Goal: Task Accomplishment & Management: Complete application form

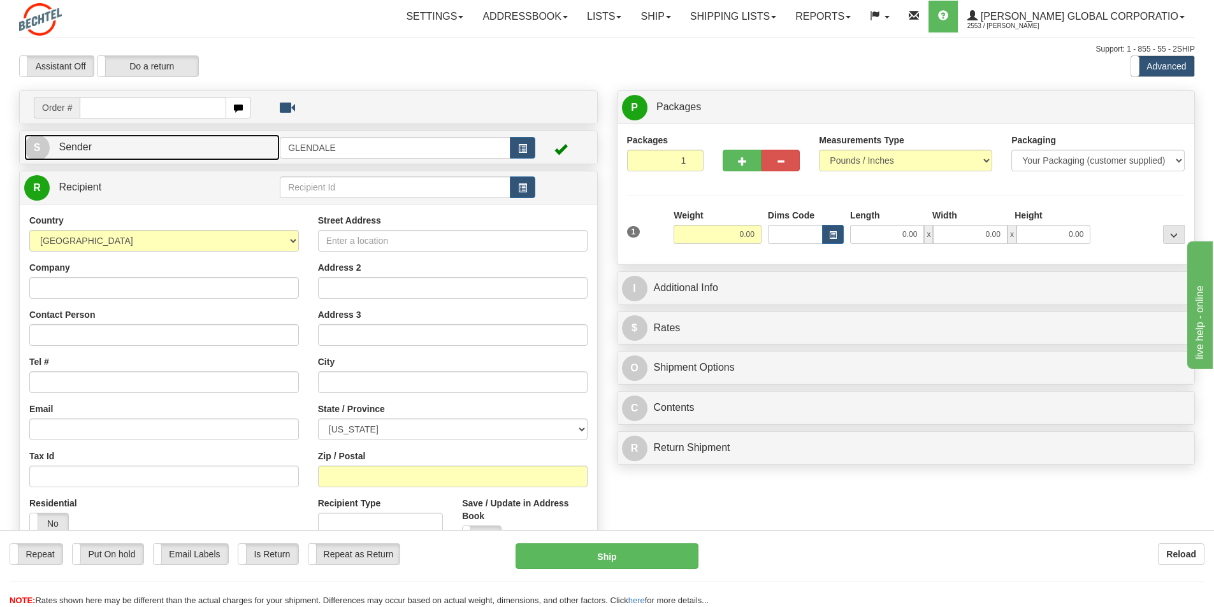
click at [68, 145] on span "Sender" at bounding box center [75, 146] width 33 height 11
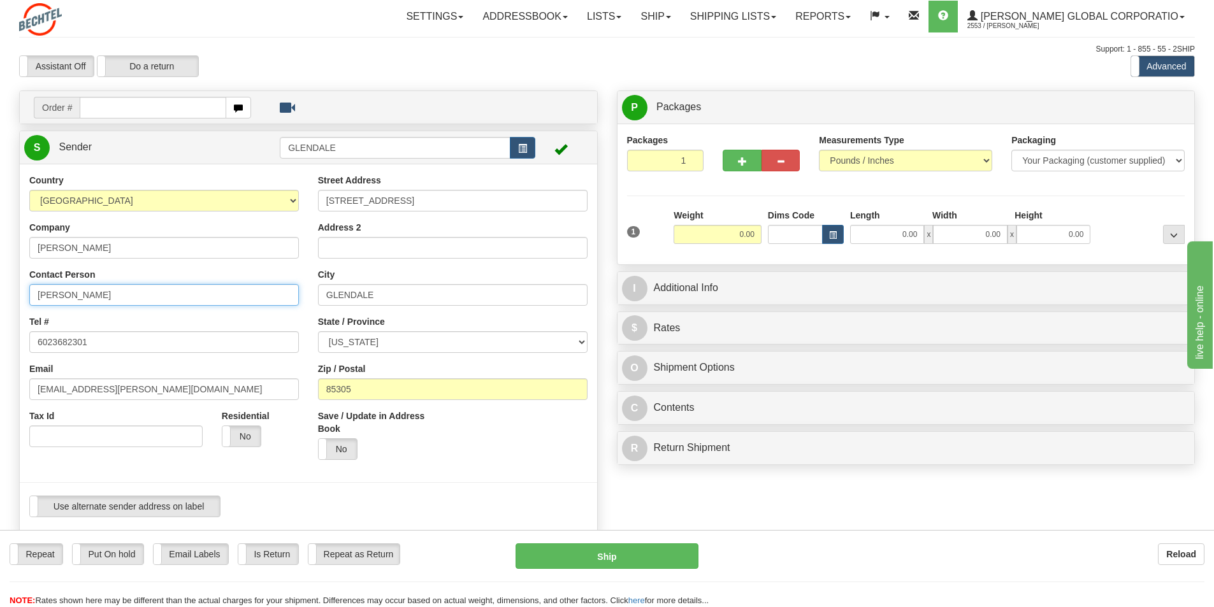
drag, startPoint x: 71, startPoint y: 292, endPoint x: 20, endPoint y: 287, distance: 51.9
click at [20, 287] on div "Country [GEOGRAPHIC_DATA] [GEOGRAPHIC_DATA] [GEOGRAPHIC_DATA] [GEOGRAPHIC_DATA]…" at bounding box center [164, 315] width 289 height 283
click at [132, 287] on input "[PERSON_NAME]" at bounding box center [164, 295] width 270 height 22
type input "[PERSON_NAME]/[PERSON_NAME]"
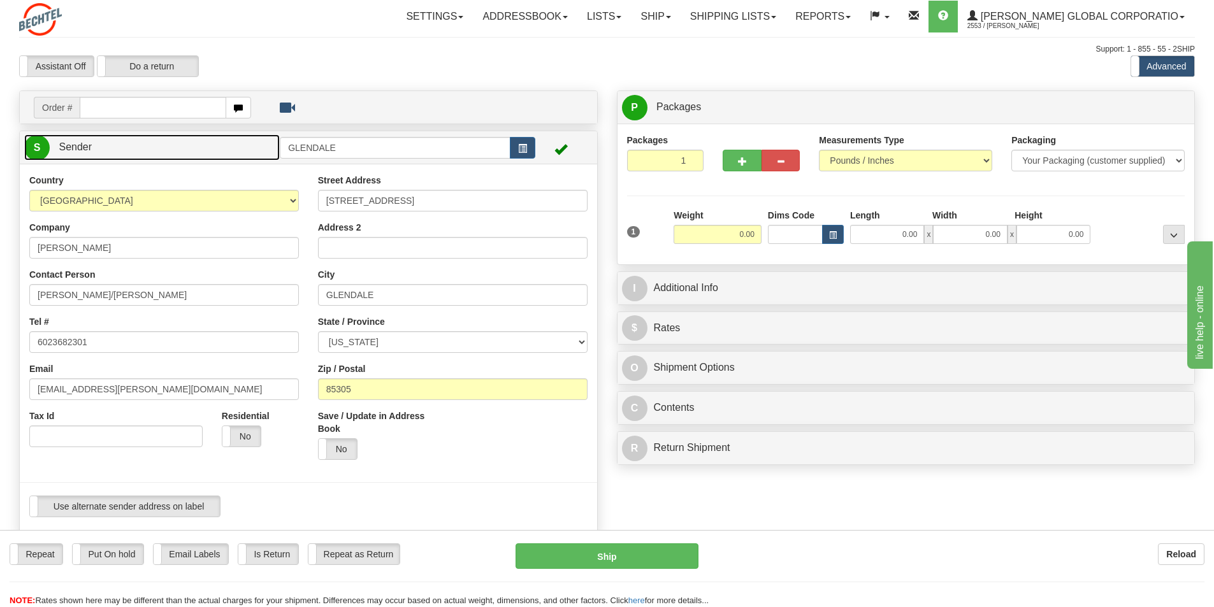
click at [82, 145] on span "Sender" at bounding box center [75, 146] width 33 height 11
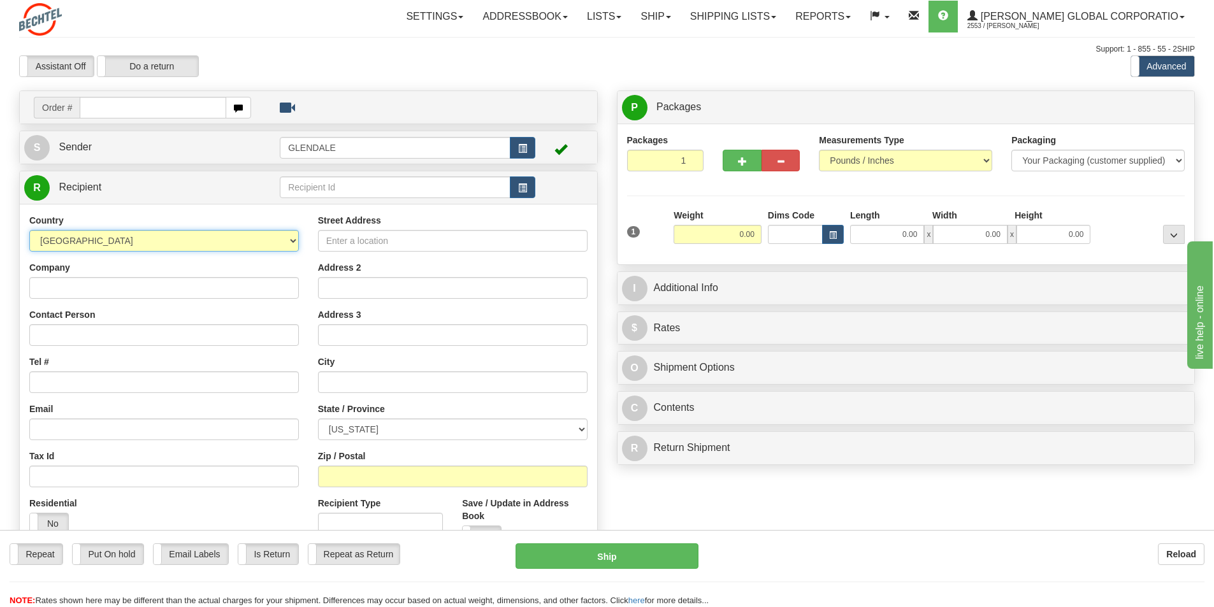
click at [292, 239] on select "[GEOGRAPHIC_DATA] [GEOGRAPHIC_DATA] [GEOGRAPHIC_DATA] [GEOGRAPHIC_DATA] [US_STA…" at bounding box center [164, 241] width 270 height 22
select select "AE"
click at [29, 230] on select "[GEOGRAPHIC_DATA] [GEOGRAPHIC_DATA] [GEOGRAPHIC_DATA] [GEOGRAPHIC_DATA] [US_STA…" at bounding box center [164, 241] width 270 height 22
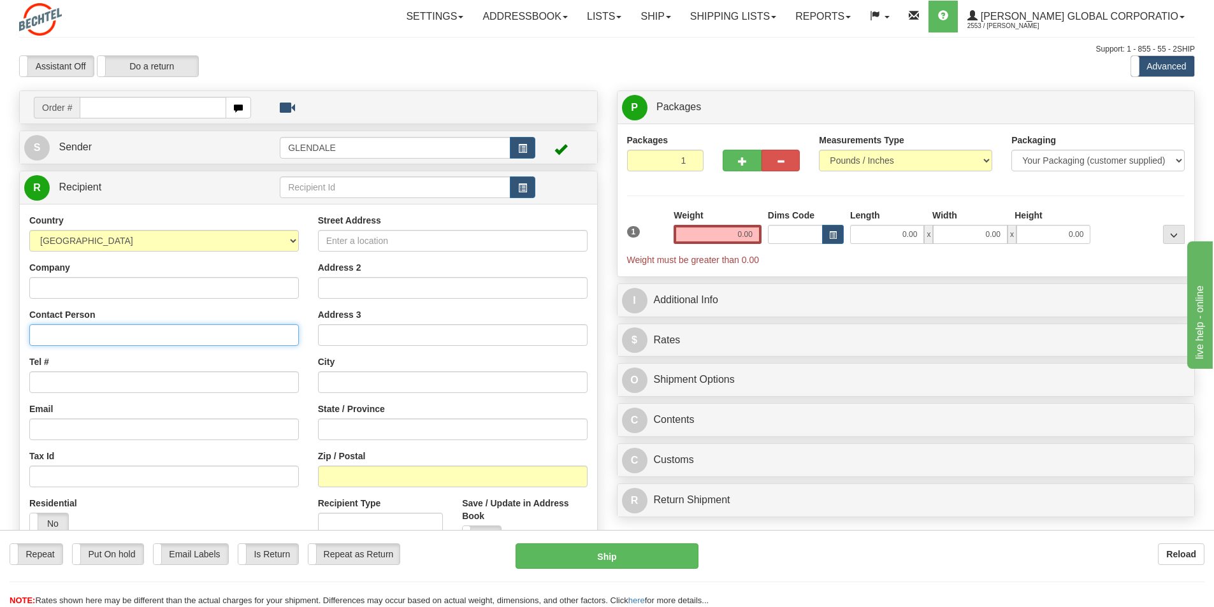
click at [71, 331] on input "Contact Person" at bounding box center [164, 335] width 270 height 22
type input "[PERSON_NAME] [PERSON_NAME]"
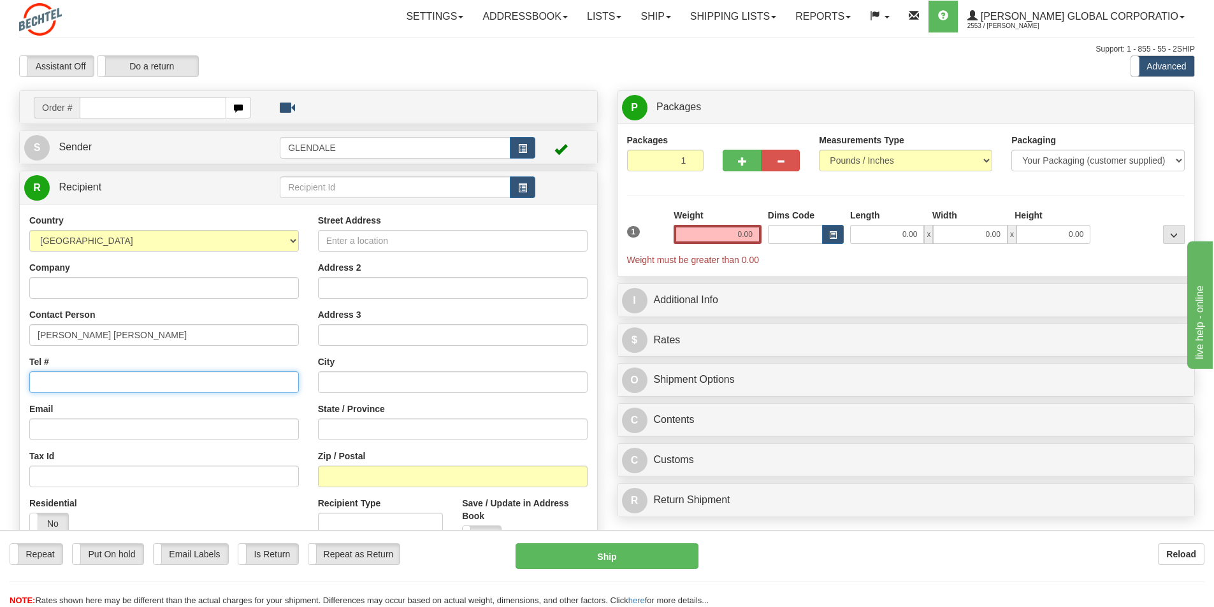
click at [72, 380] on input "Tel #" at bounding box center [164, 382] width 270 height 22
paste input "[PHONE_NUMBER]"
type input "[PHONE_NUMBER]"
click at [423, 245] on input "Street Address" at bounding box center [453, 241] width 270 height 22
click at [352, 243] on input "Street Address" at bounding box center [453, 241] width 270 height 22
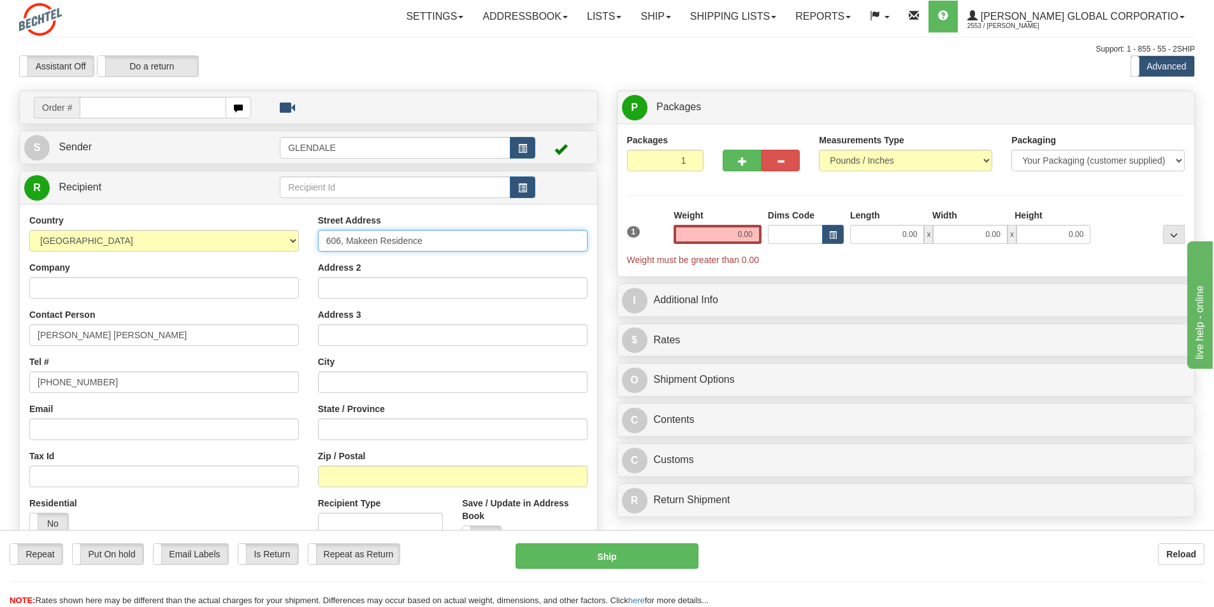
type input "606, Makeen Residence"
click at [333, 285] on input "Address 2" at bounding box center [453, 288] width 270 height 22
type input "Al Warqa 1"
click at [336, 384] on input "text" at bounding box center [453, 382] width 270 height 22
type input "[GEOGRAPHIC_DATA]"
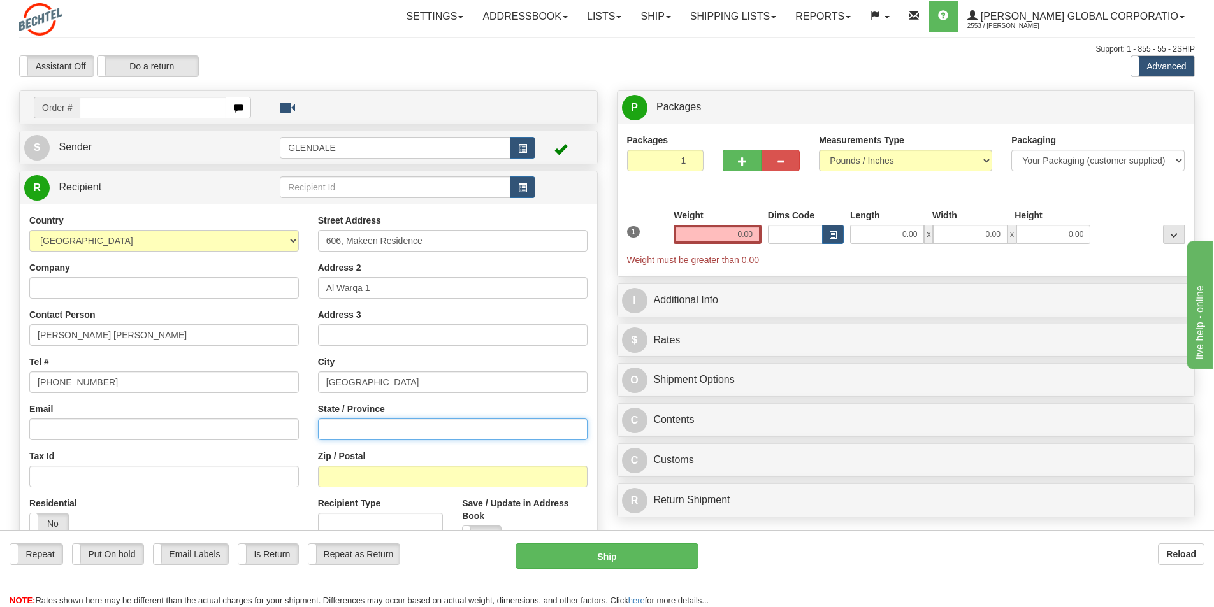
click at [330, 427] on input "State / Province" at bounding box center [453, 430] width 270 height 22
type input "[GEOGRAPHIC_DATA]"
click at [352, 482] on input "Zip / Postal" at bounding box center [453, 477] width 270 height 22
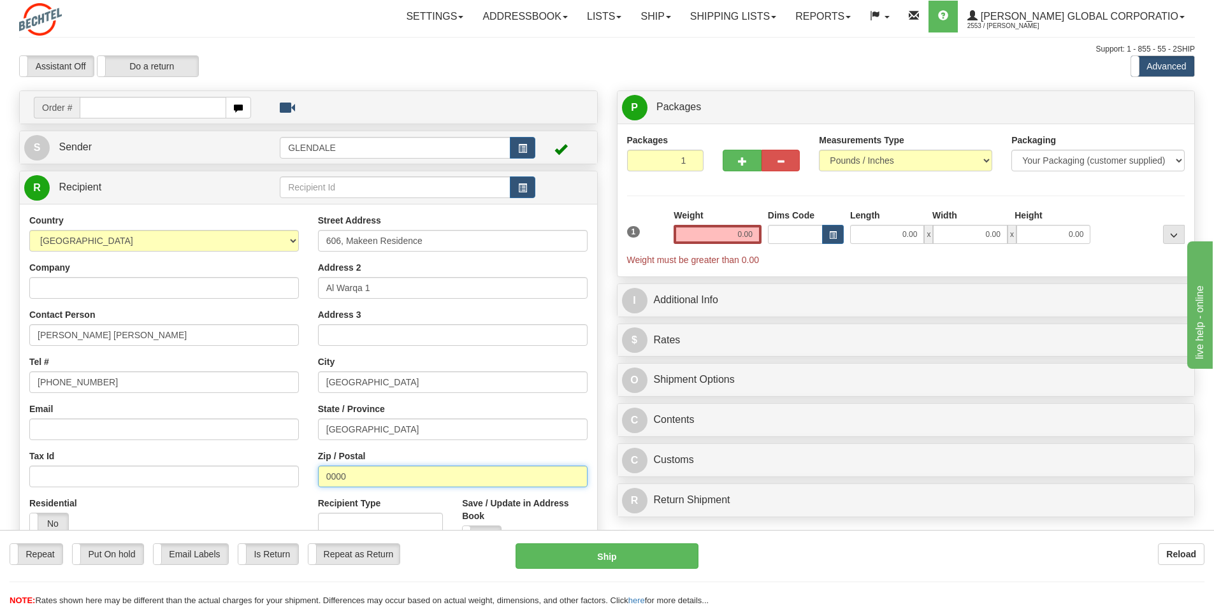
type input "0000"
click at [744, 234] on input "0.00" at bounding box center [718, 234] width 88 height 19
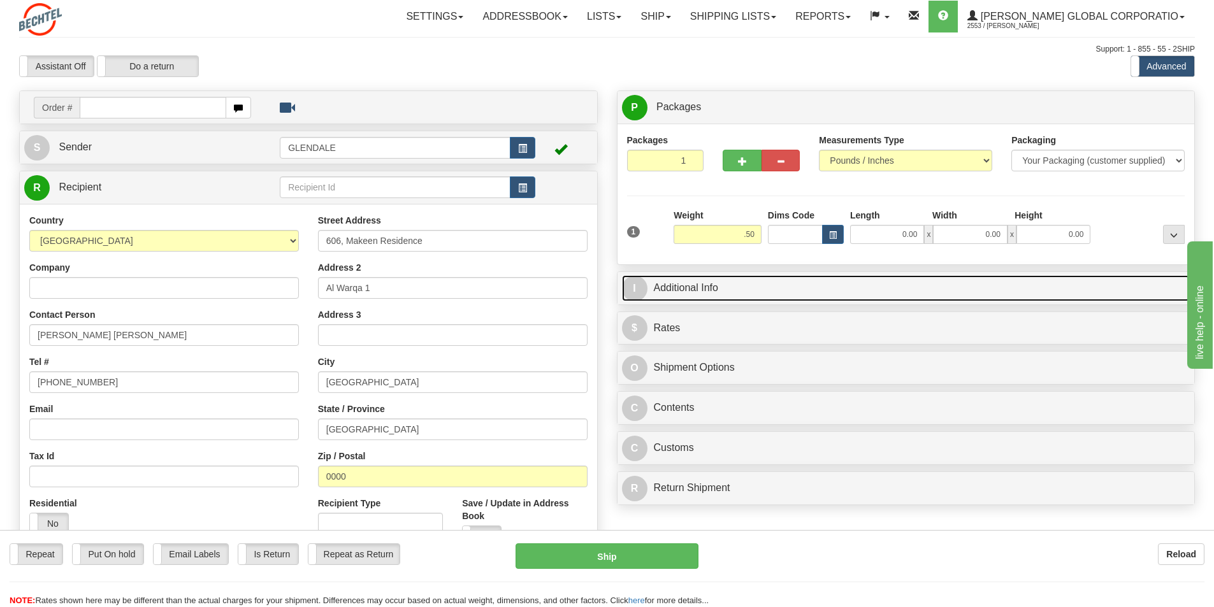
type input "0.50"
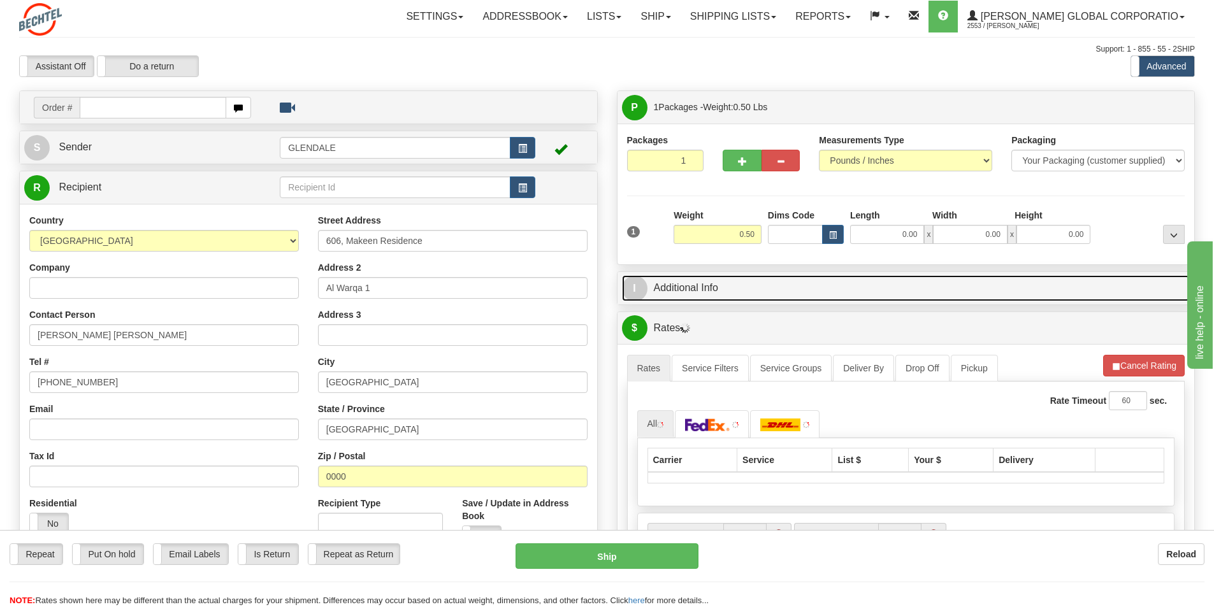
click at [667, 287] on link "I Additional Info" at bounding box center [906, 288] width 568 height 26
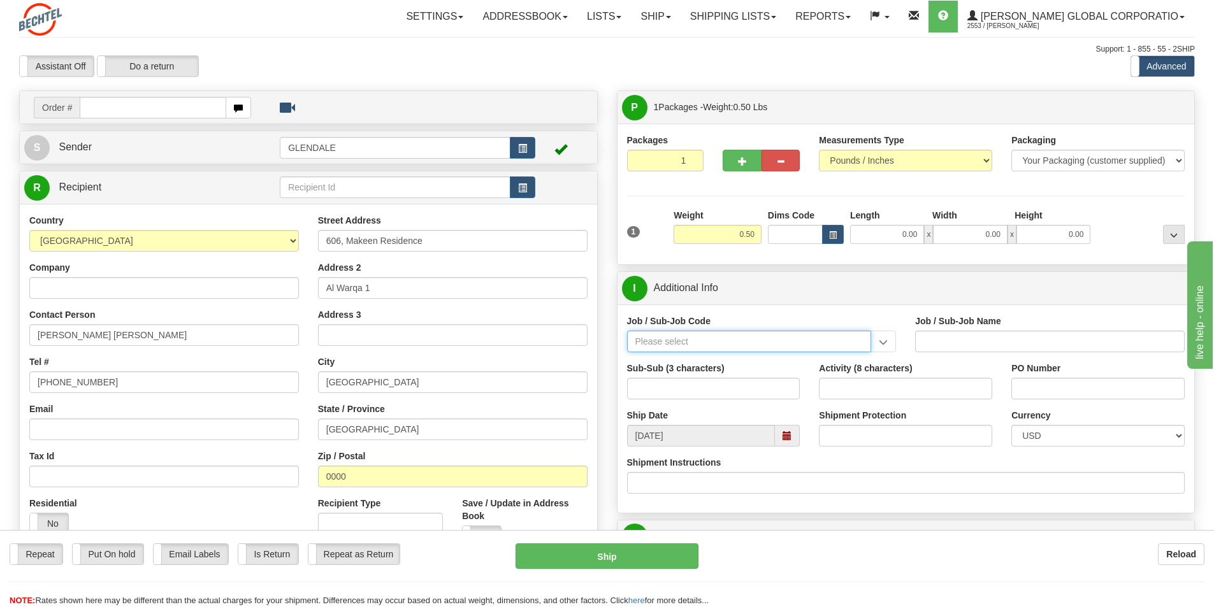
click at [679, 345] on input "Job / Sub-Job Code" at bounding box center [749, 342] width 245 height 22
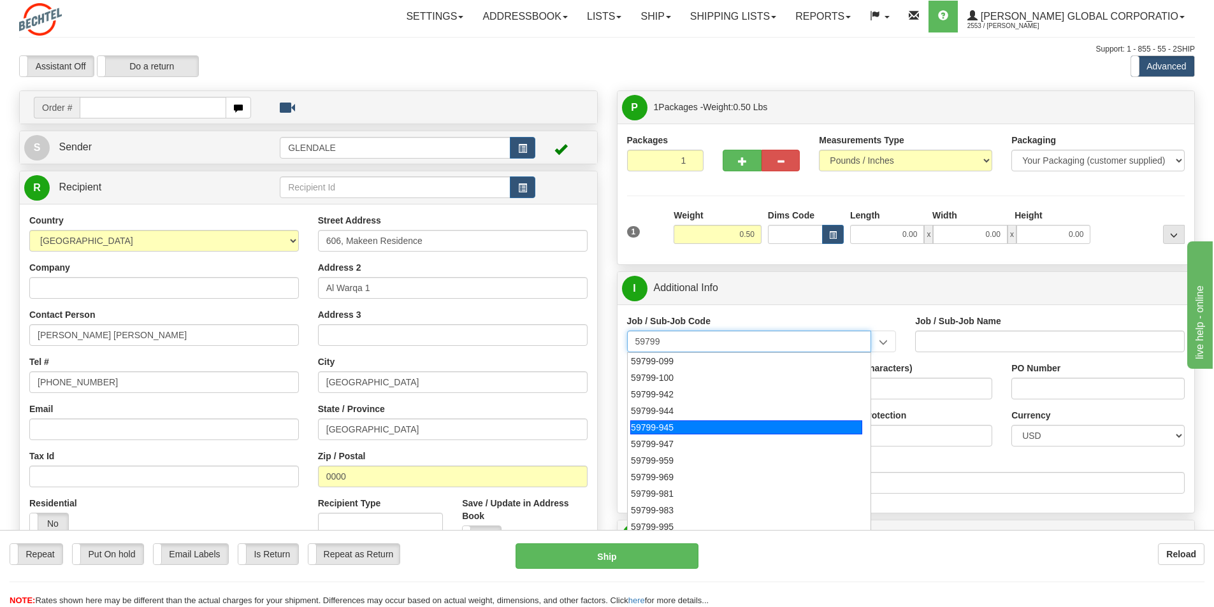
click at [671, 428] on div "59799-945" at bounding box center [746, 428] width 232 height 14
type input "59799-945"
type input "GLOBAL CARD SERVICES - EXPENSE REPORTS INCLUDES ND"
type input "59799-945"
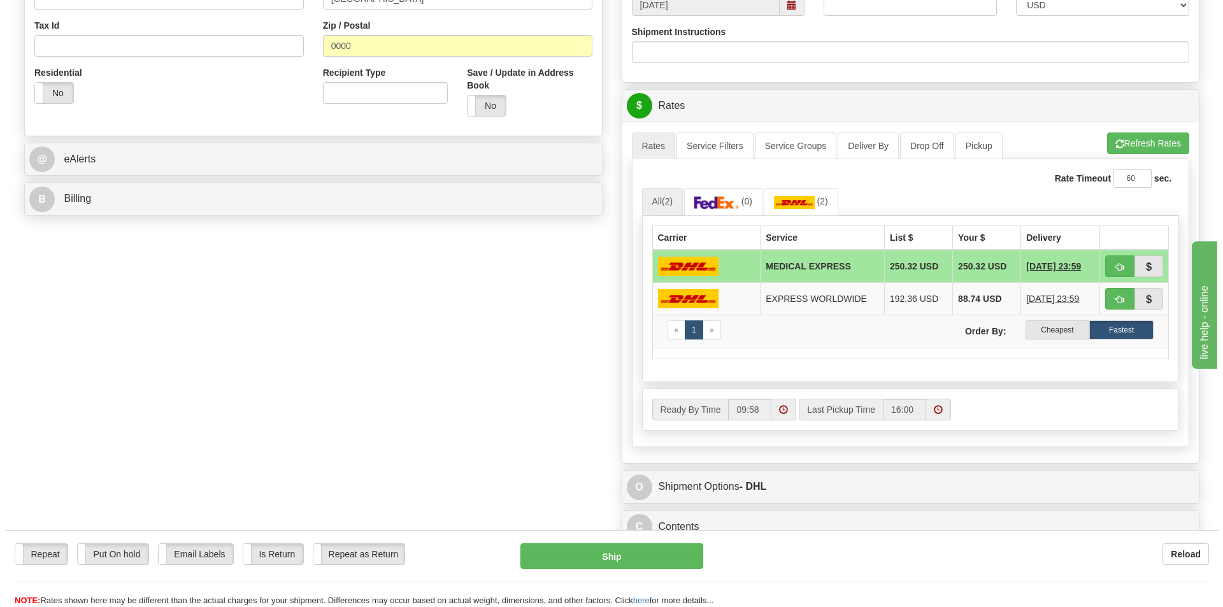
scroll to position [573, 0]
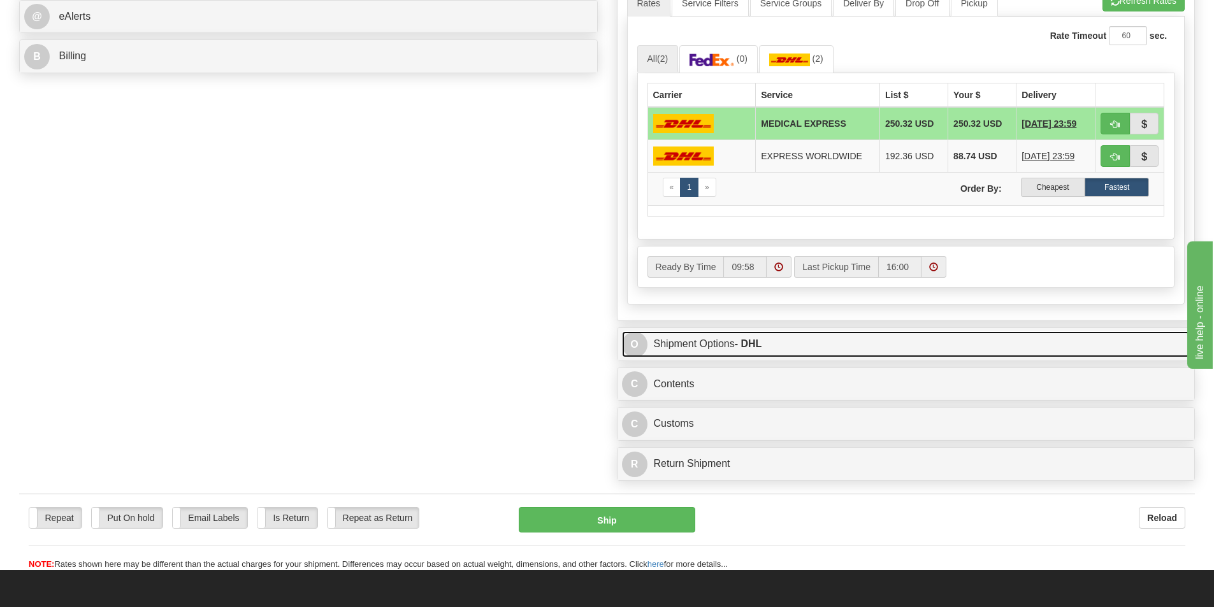
click at [669, 347] on link "O Shipment Options - DHL" at bounding box center [906, 344] width 568 height 26
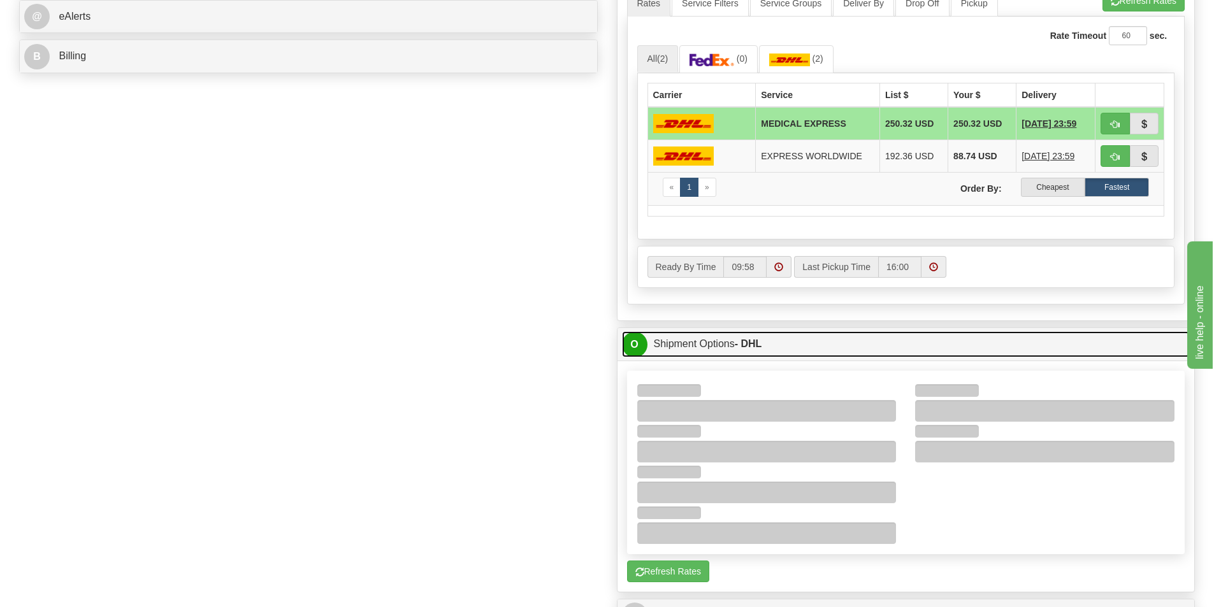
click at [674, 347] on link "O Shipment Options - DHL" at bounding box center [906, 344] width 568 height 26
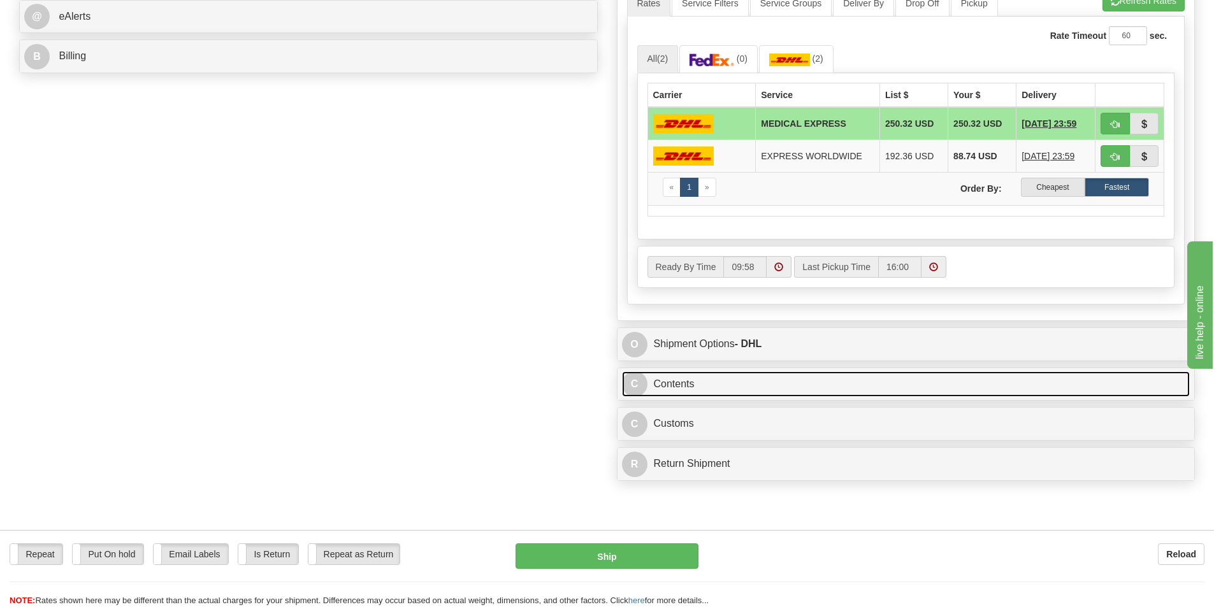
click at [667, 386] on link "C Contents" at bounding box center [906, 384] width 568 height 26
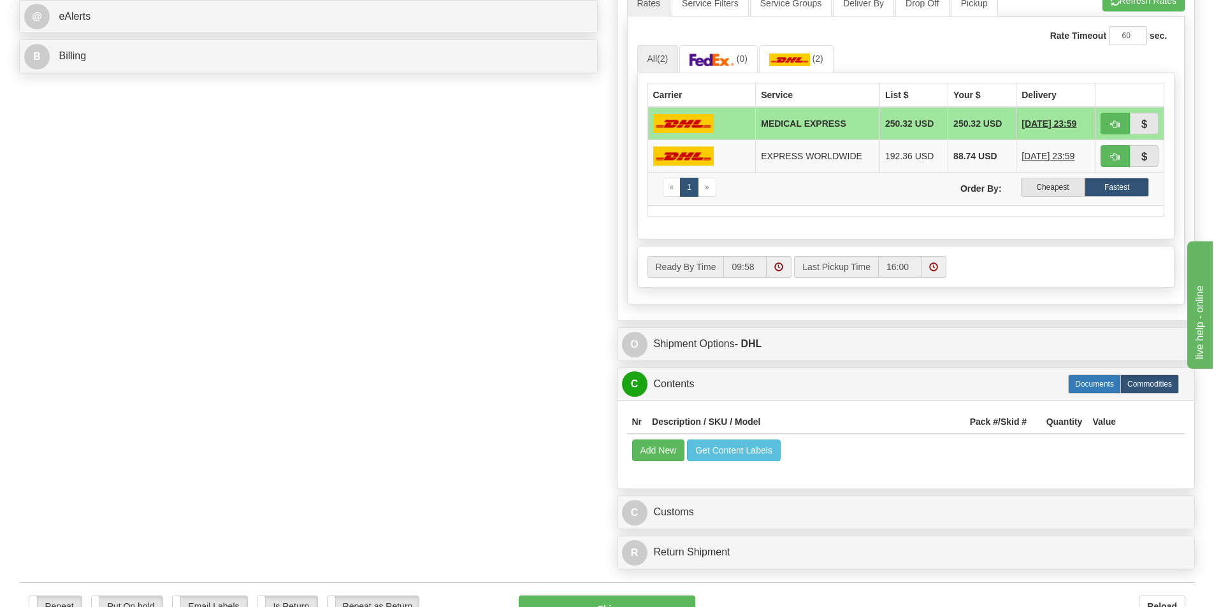
click at [1088, 389] on label "Documents" at bounding box center [1094, 384] width 53 height 19
radio input "true"
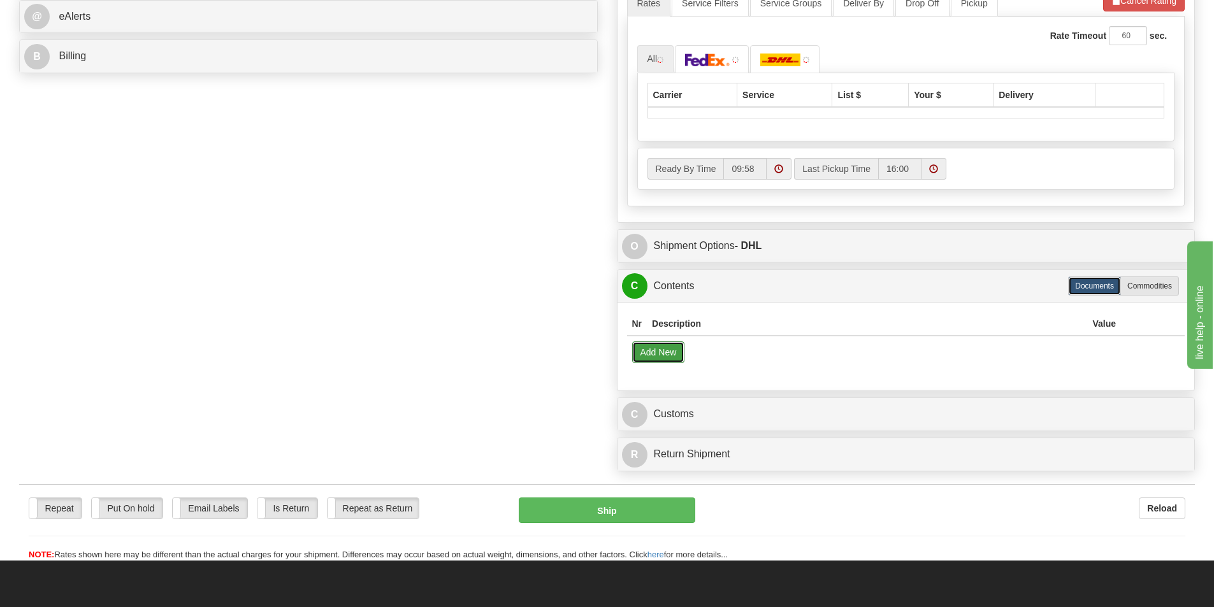
click at [665, 354] on button "Add New" at bounding box center [658, 353] width 53 height 22
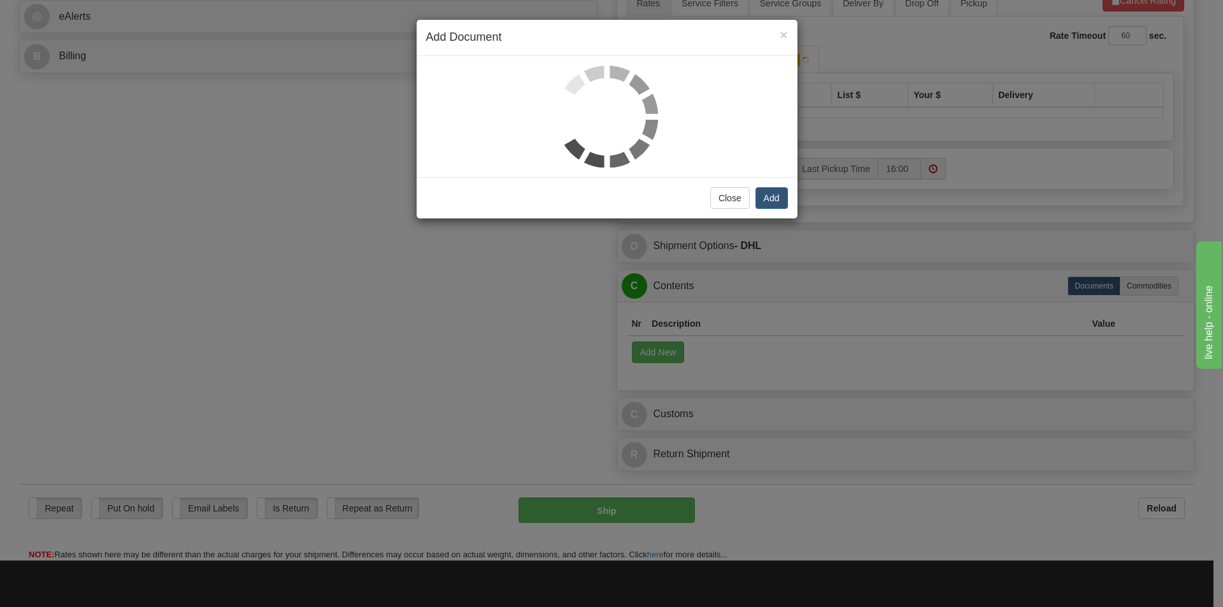
select select "US"
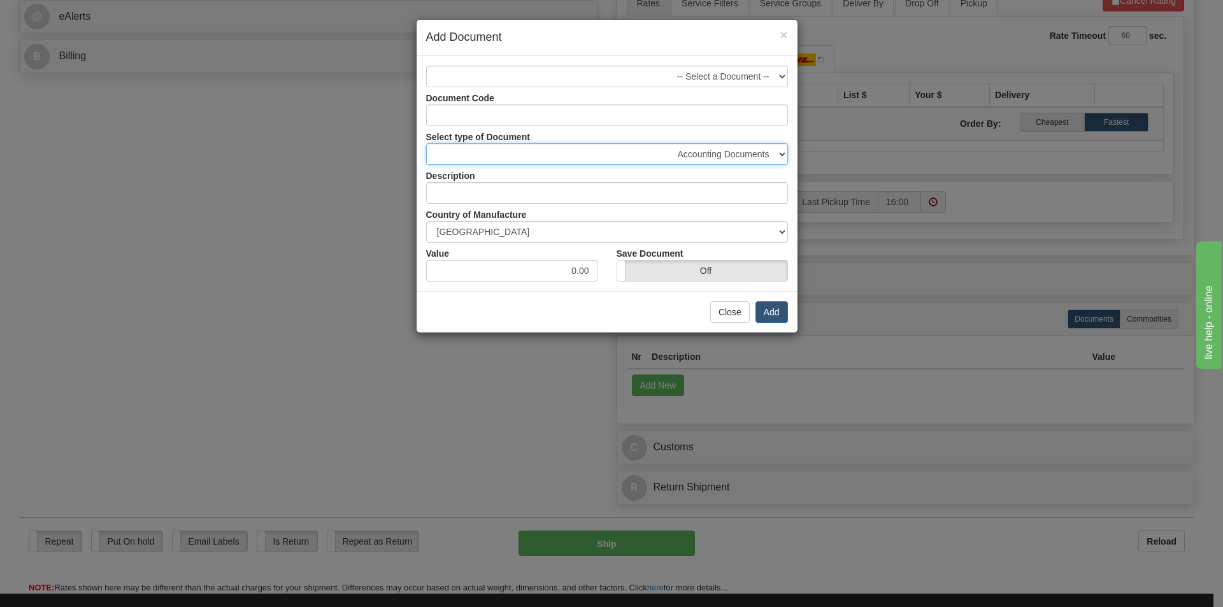
click at [783, 152] on select "Accounting Documents Analysis Reports Applications (Completed) Bank Statements …" at bounding box center [607, 154] width 362 height 22
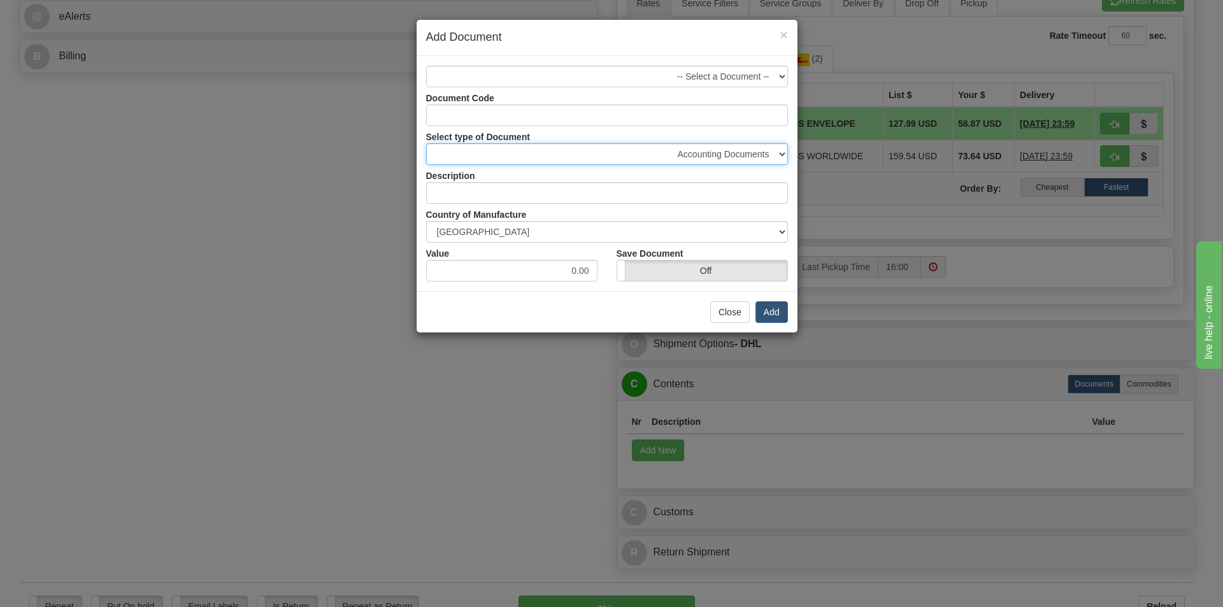
select select "32"
click at [426, 143] on select "Accounting Documents Analysis Reports Applications (Completed) Bank Statements …" at bounding box center [607, 154] width 362 height 22
type input "Letters and Cards"
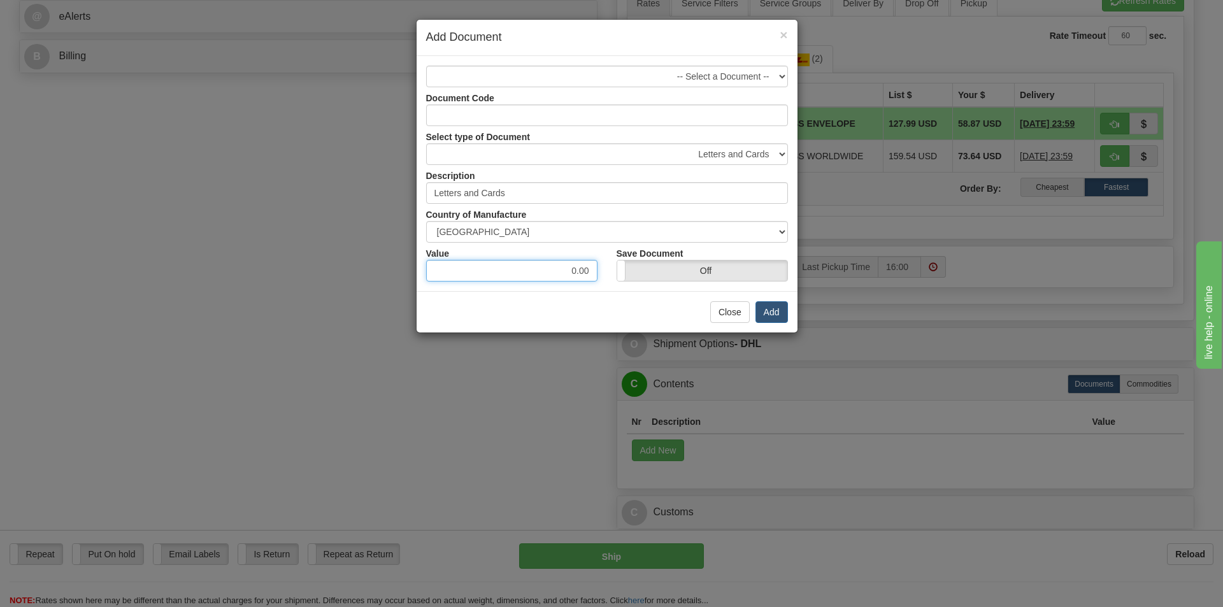
drag, startPoint x: 573, startPoint y: 273, endPoint x: 607, endPoint y: 272, distance: 33.8
click at [607, 272] on div "Value 0.00 Save Document On Off" at bounding box center [607, 262] width 381 height 39
type input "1.00"
click at [772, 312] on button "Add" at bounding box center [772, 312] width 32 height 22
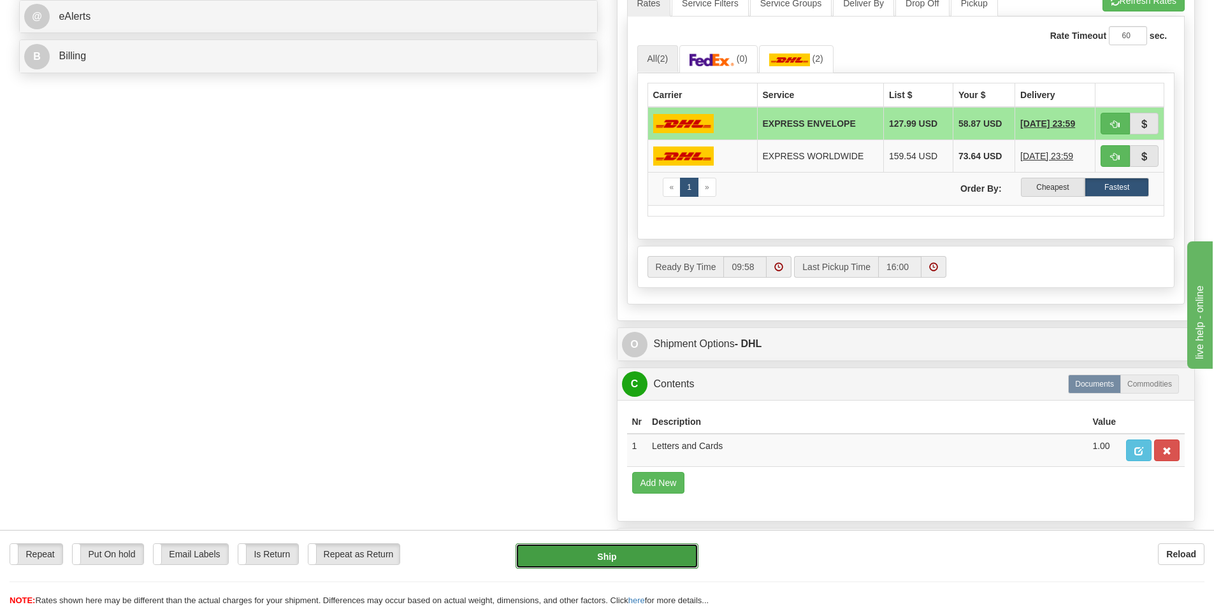
click at [621, 560] on button "Ship" at bounding box center [607, 556] width 183 height 25
type input "X"
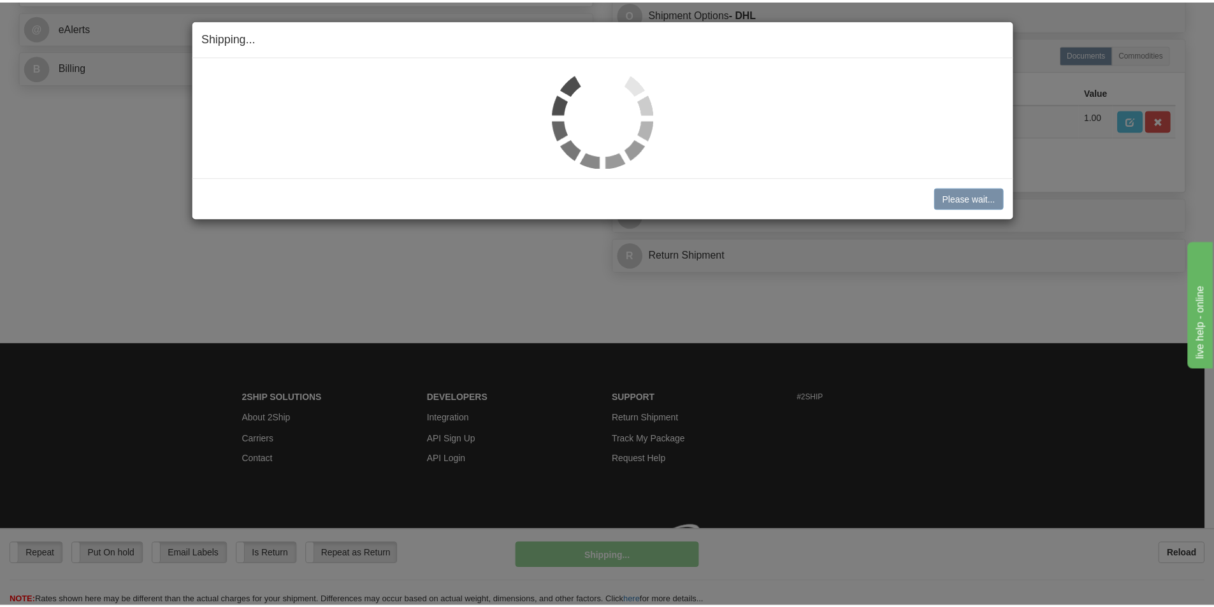
scroll to position [563, 0]
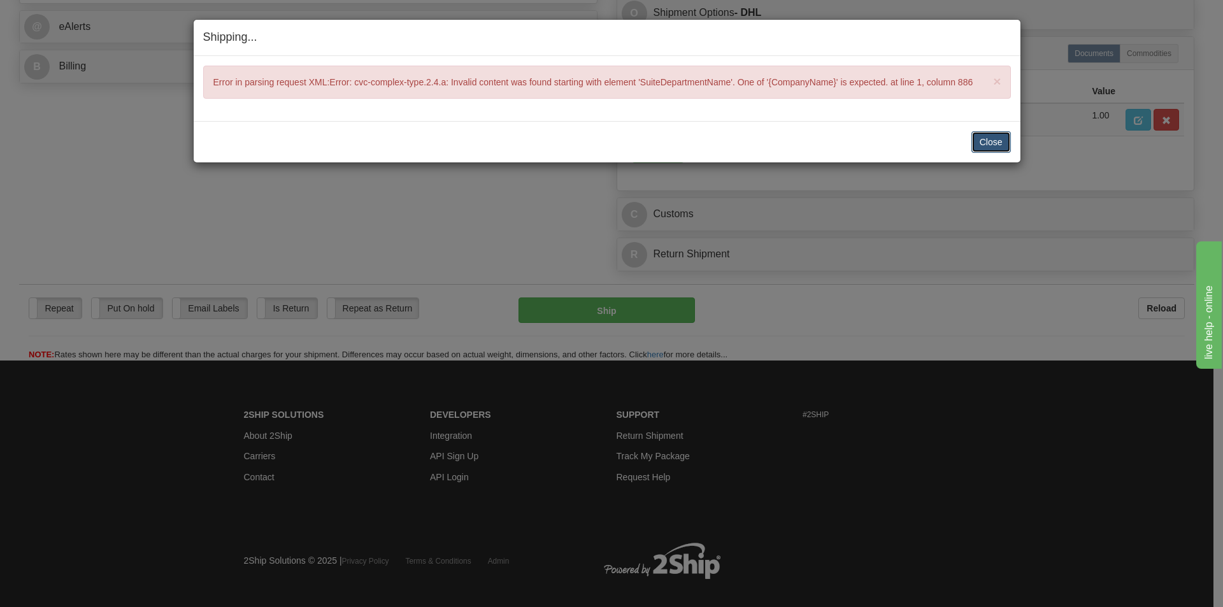
click at [984, 138] on button "Close" at bounding box center [992, 142] width 40 height 22
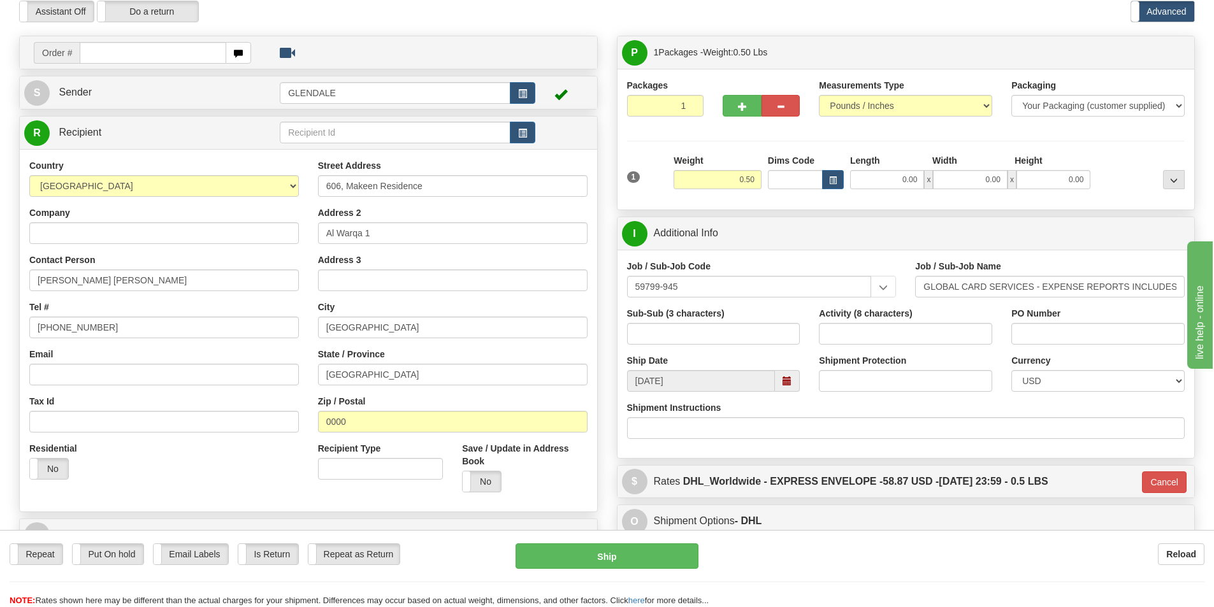
scroll to position [54, 0]
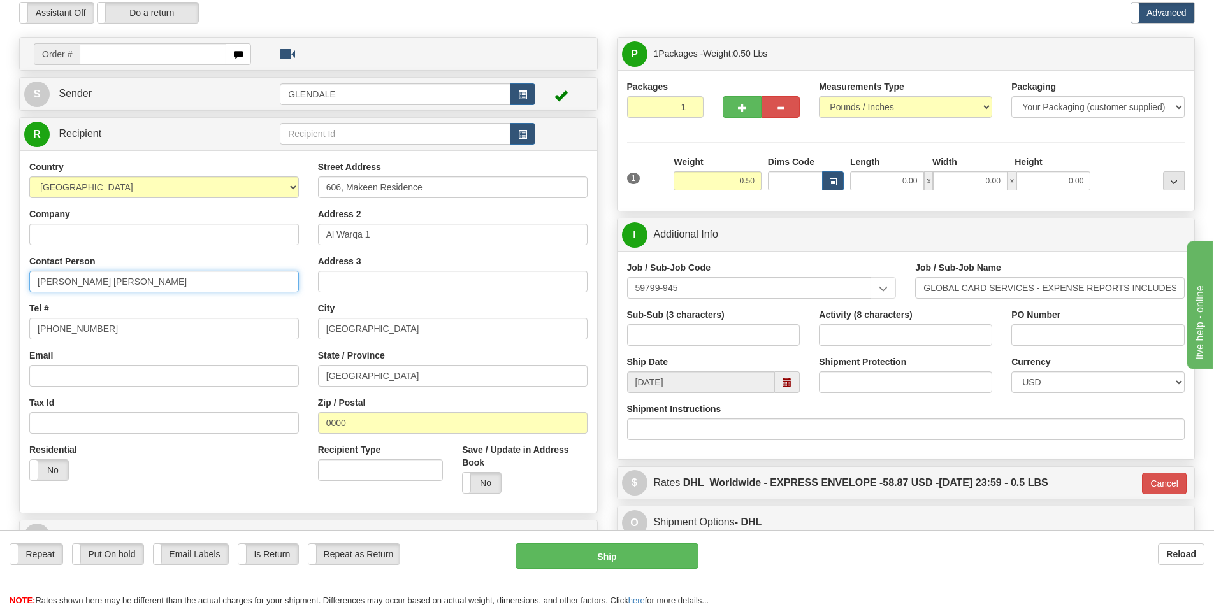
drag, startPoint x: 104, startPoint y: 280, endPoint x: -3, endPoint y: 277, distance: 106.4
click at [0, 277] on html "Training Course Close Toggle navigation Settings Shipping Preferences New Sende…" at bounding box center [607, 249] width 1214 height 607
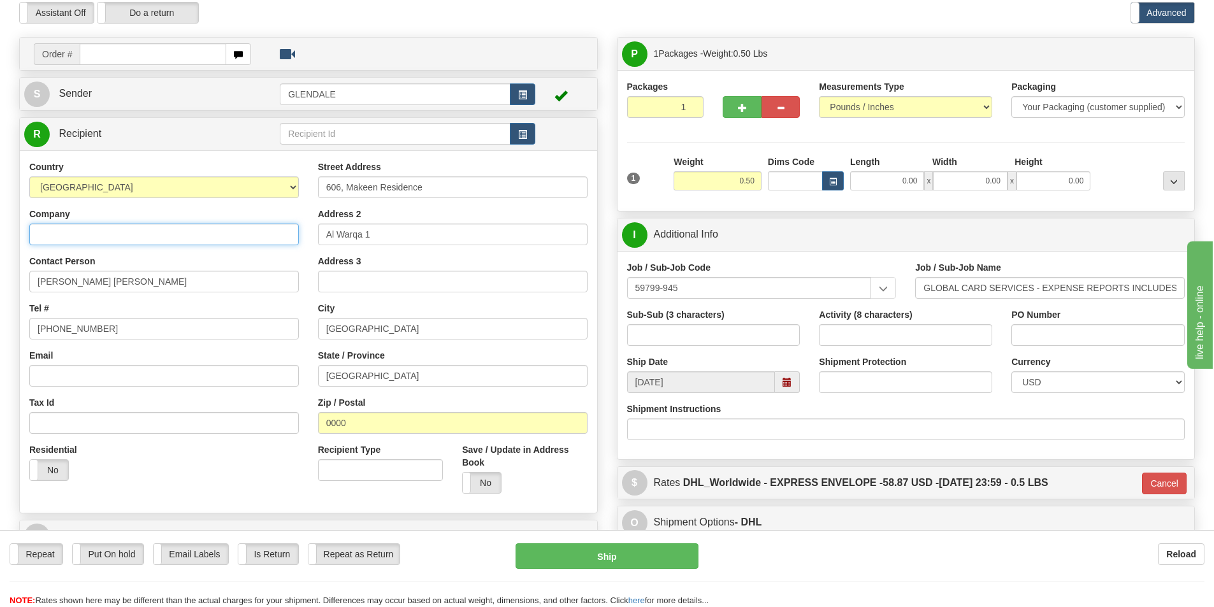
click at [109, 236] on input "Company" at bounding box center [164, 235] width 270 height 22
paste input "[PERSON_NAME] [PERSON_NAME]"
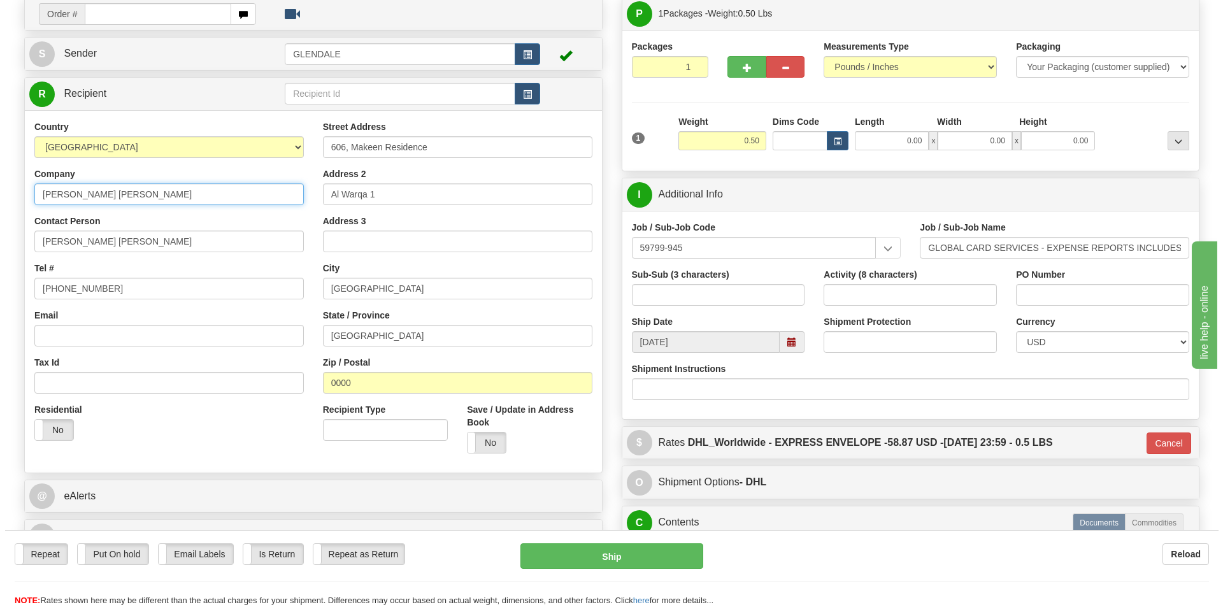
scroll to position [245, 0]
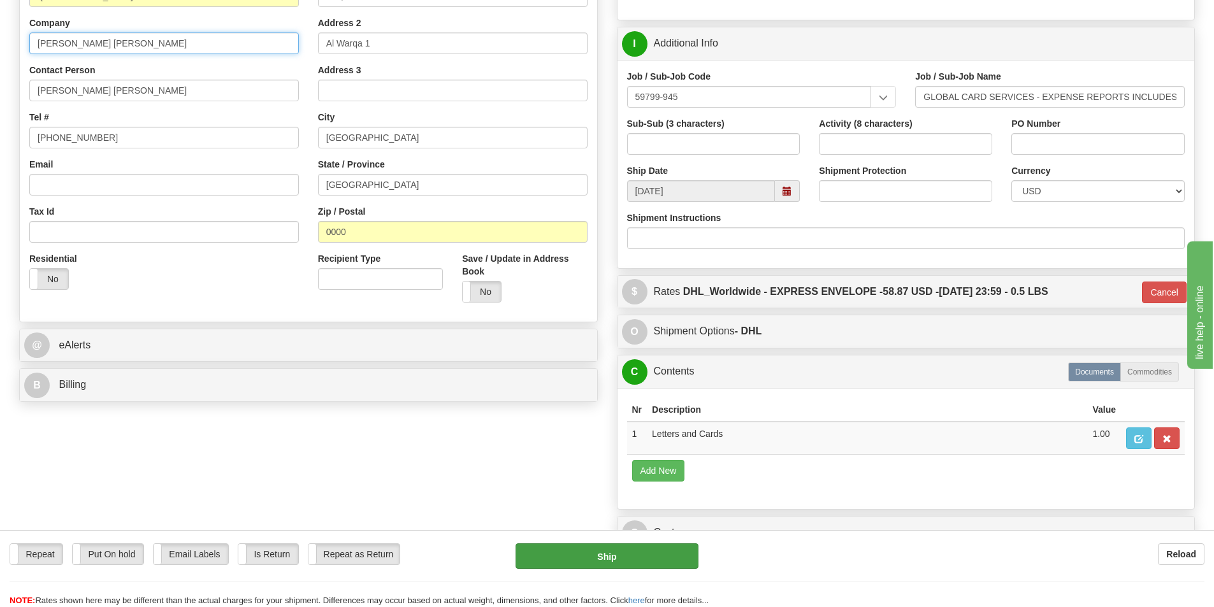
type input "[PERSON_NAME] [PERSON_NAME]"
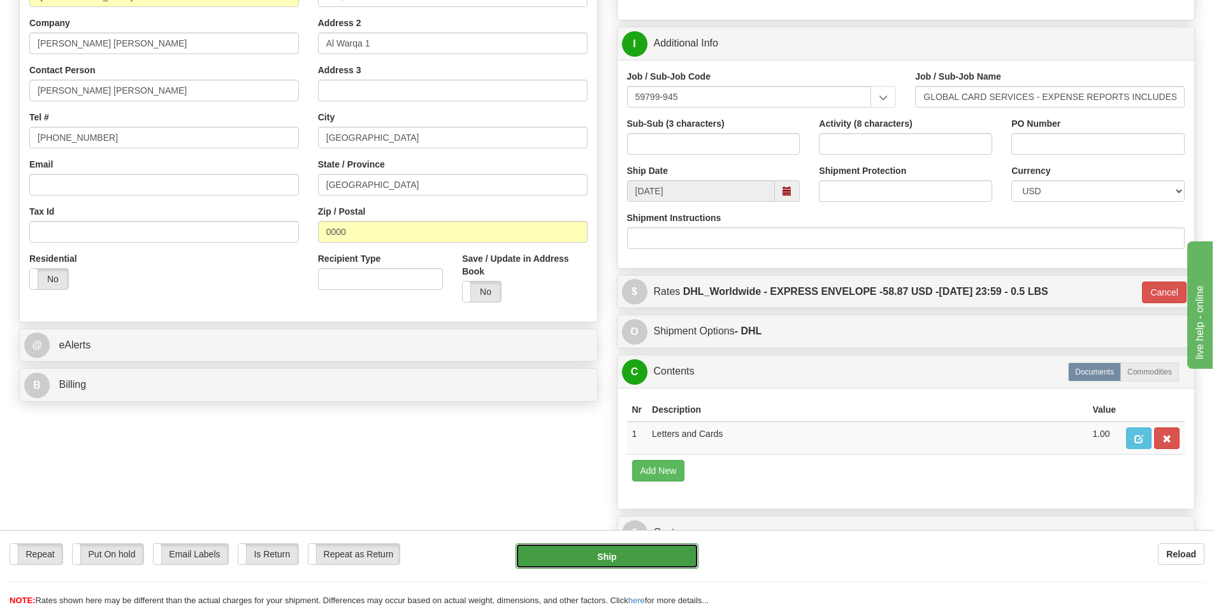
click at [614, 560] on button "Ship" at bounding box center [607, 556] width 183 height 25
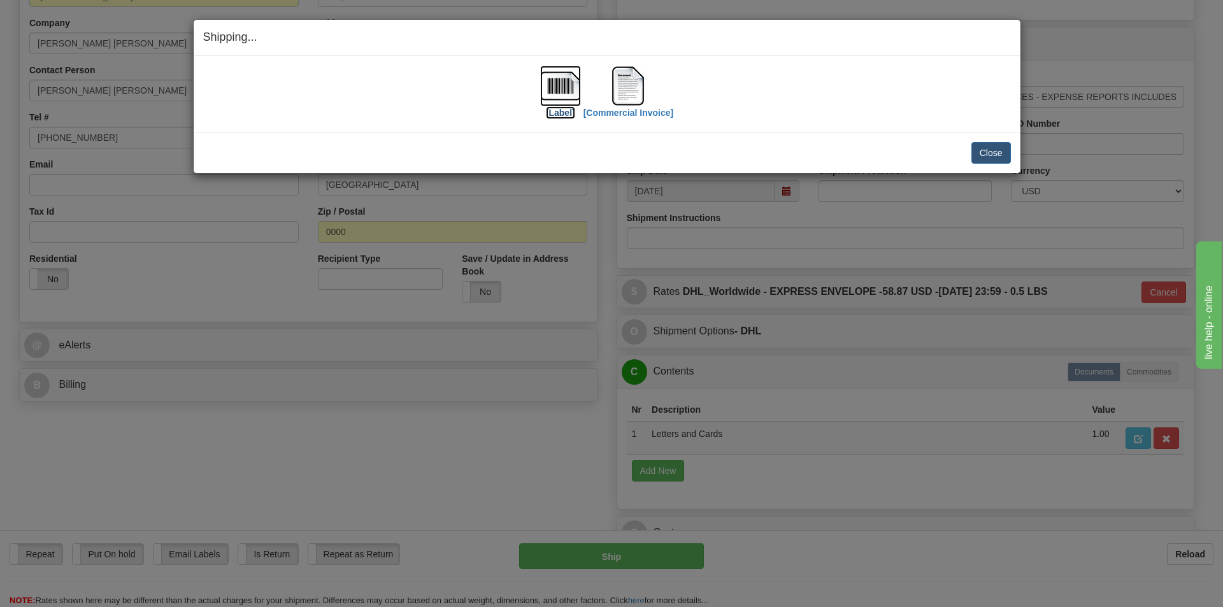
click at [558, 73] on img at bounding box center [560, 86] width 41 height 41
click at [625, 71] on img at bounding box center [628, 86] width 41 height 41
